Goal: Find specific page/section: Find specific page/section

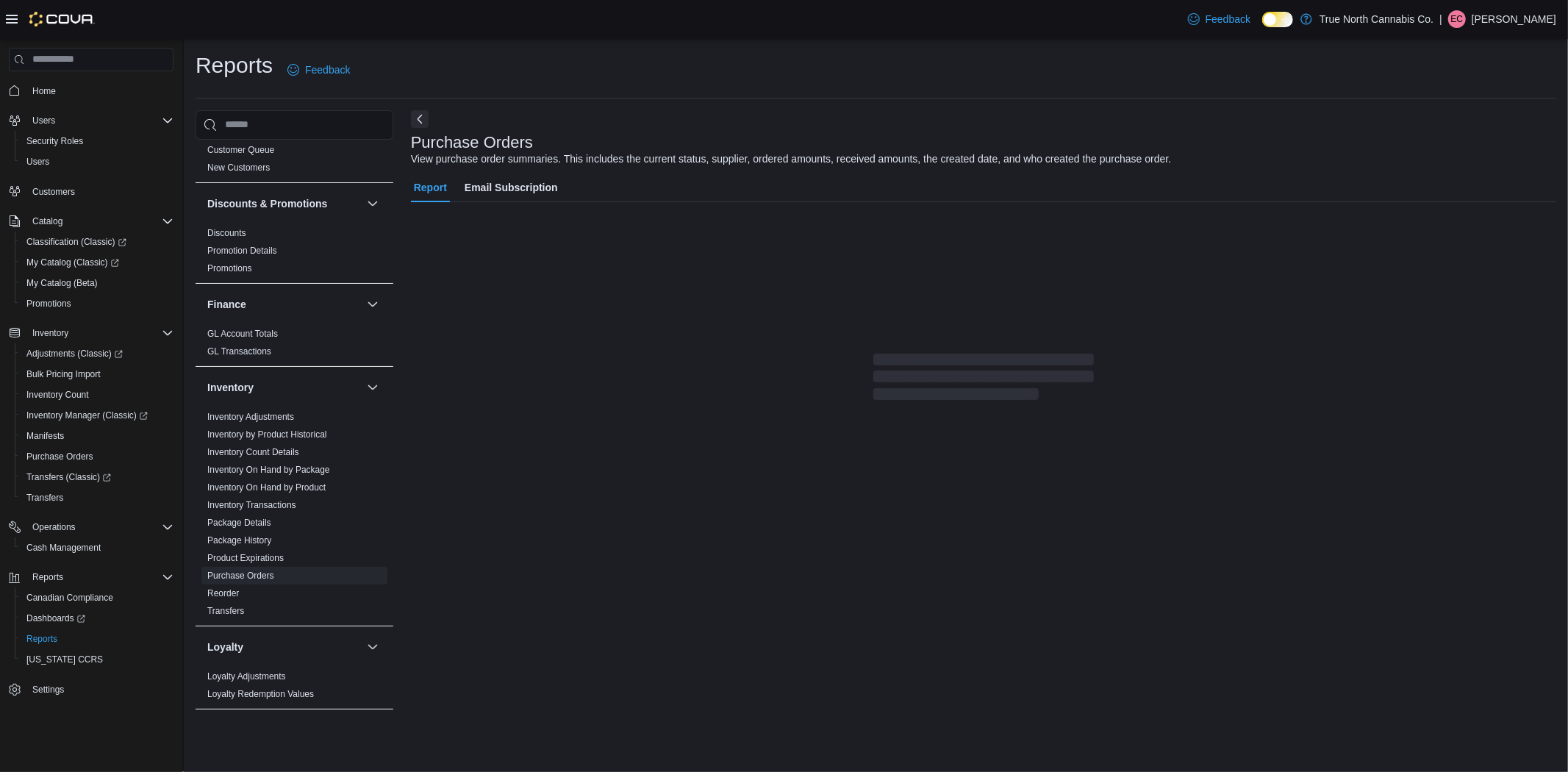
scroll to position [653, 0]
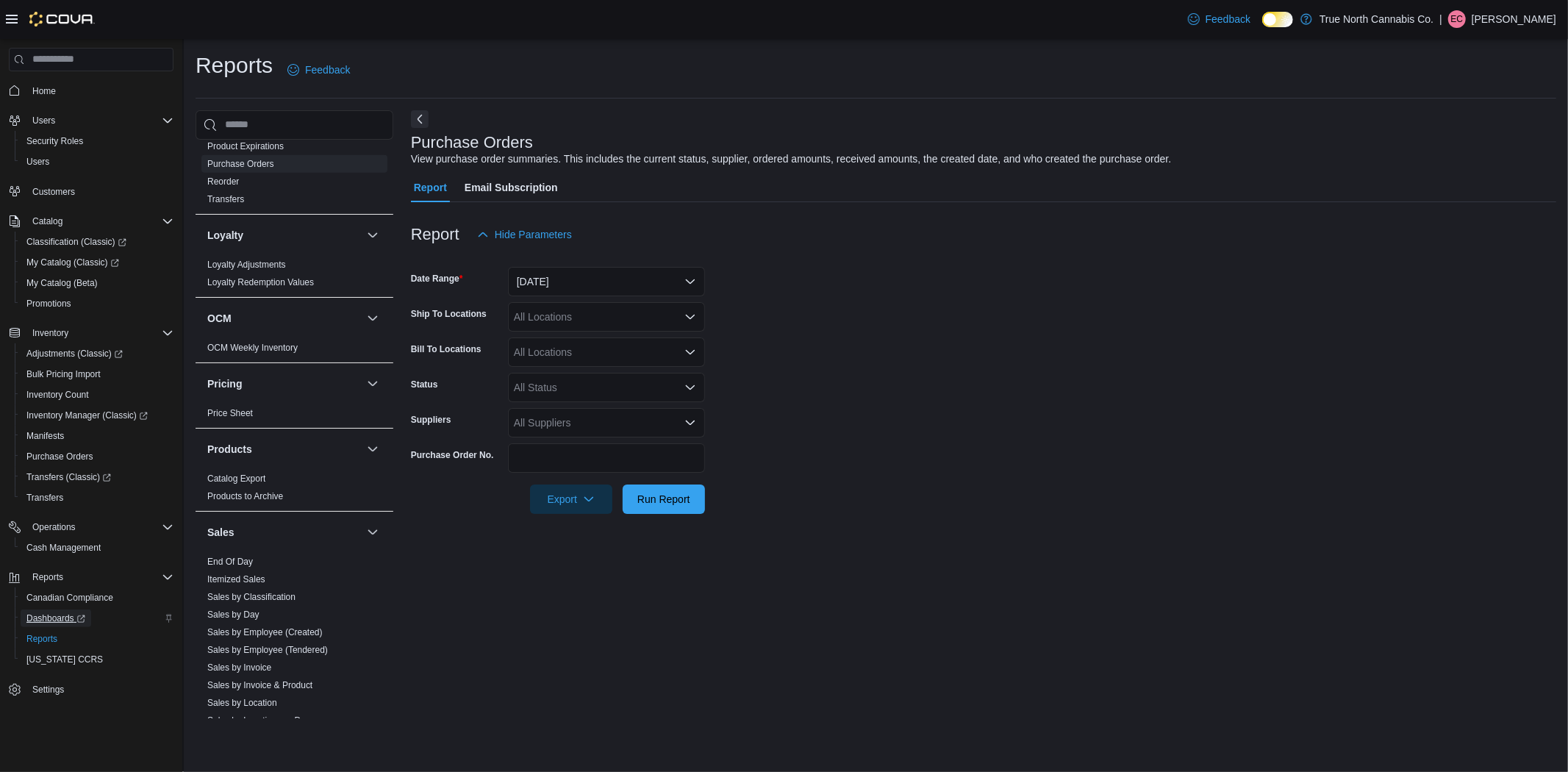
click at [33, 618] on span "Dashboards" at bounding box center [56, 618] width 59 height 11
